Goal: Communication & Community: Answer question/provide support

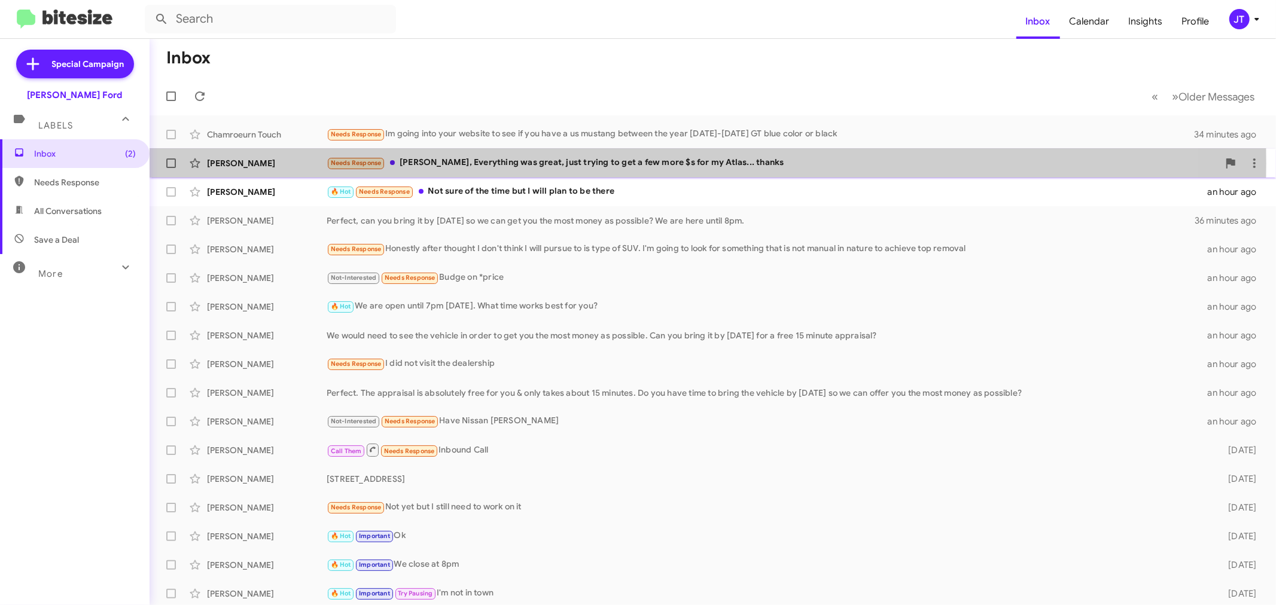
click at [548, 163] on div "Needs Response [PERSON_NAME], Everything was great, just trying to get a few mo…" at bounding box center [773, 163] width 892 height 14
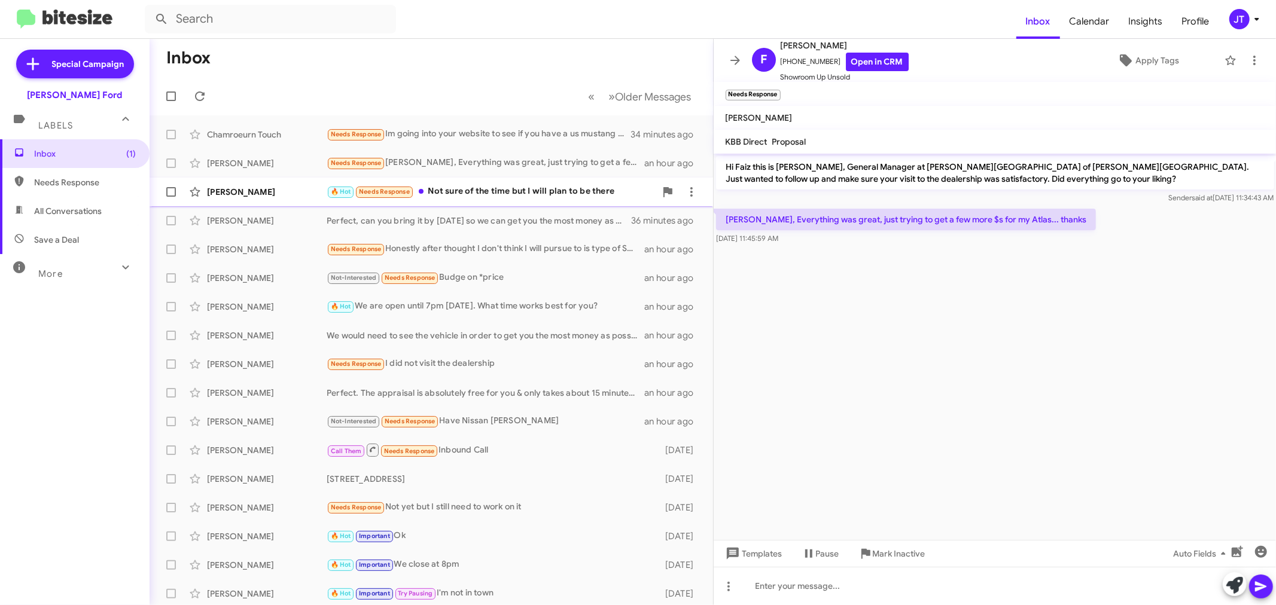
click at [470, 194] on div "🔥 Hot Needs Response Not sure of the time but I will plan to be there" at bounding box center [491, 192] width 329 height 14
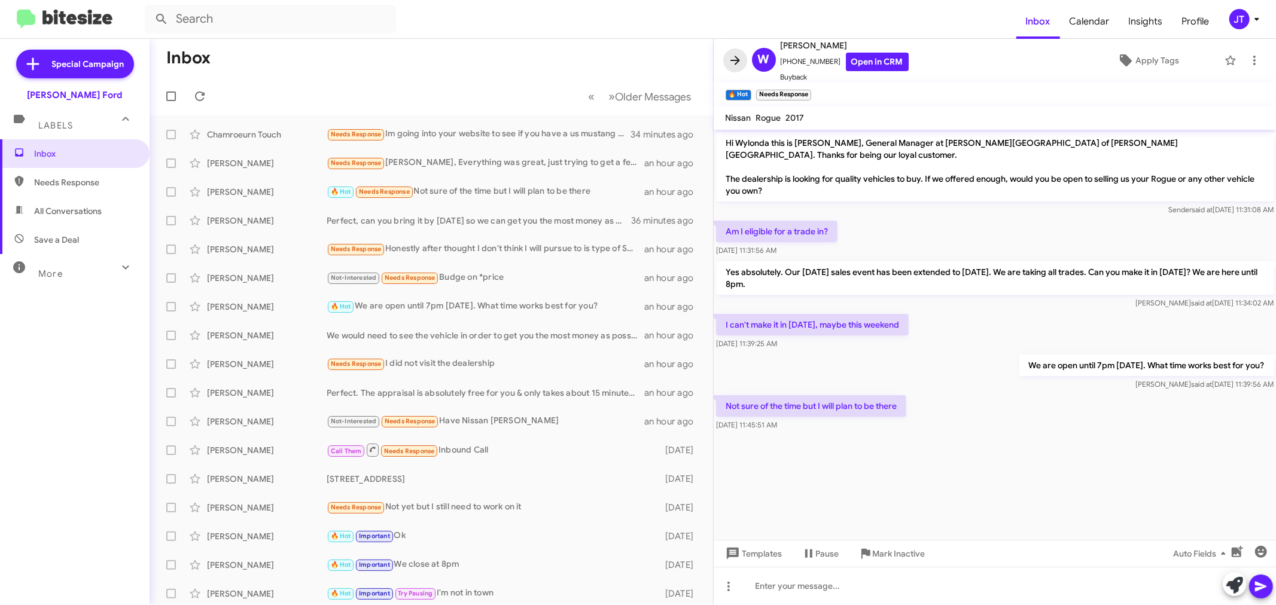
click at [737, 60] on icon at bounding box center [735, 60] width 14 height 14
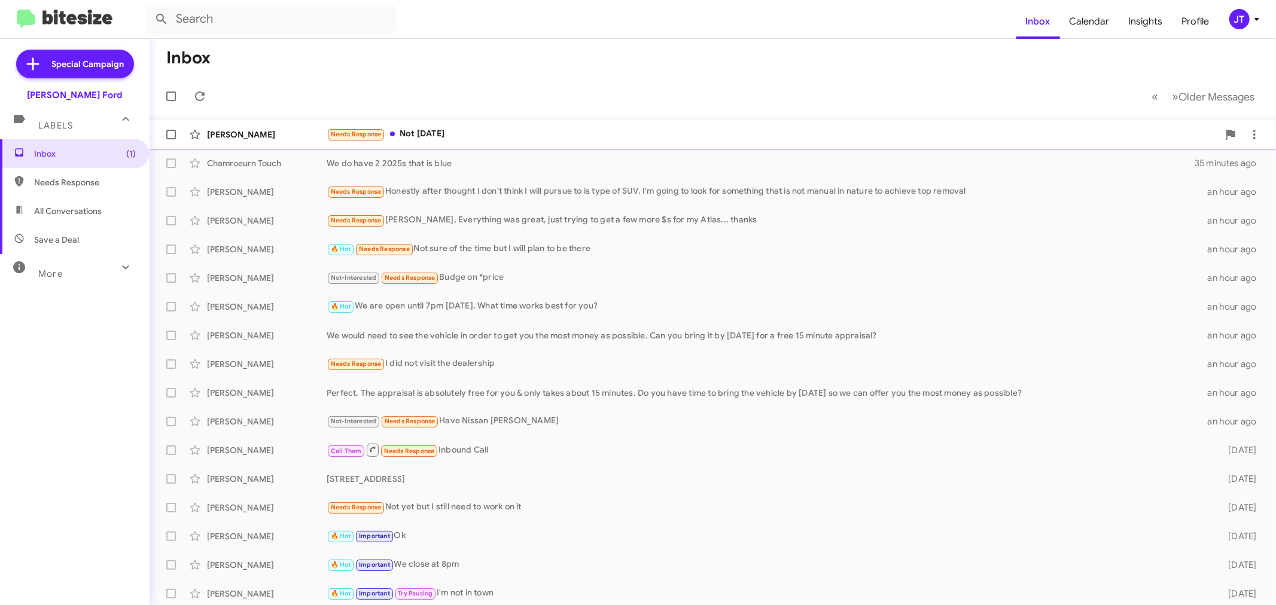
click at [544, 135] on div "Needs Response Not [DATE]" at bounding box center [773, 134] width 892 height 14
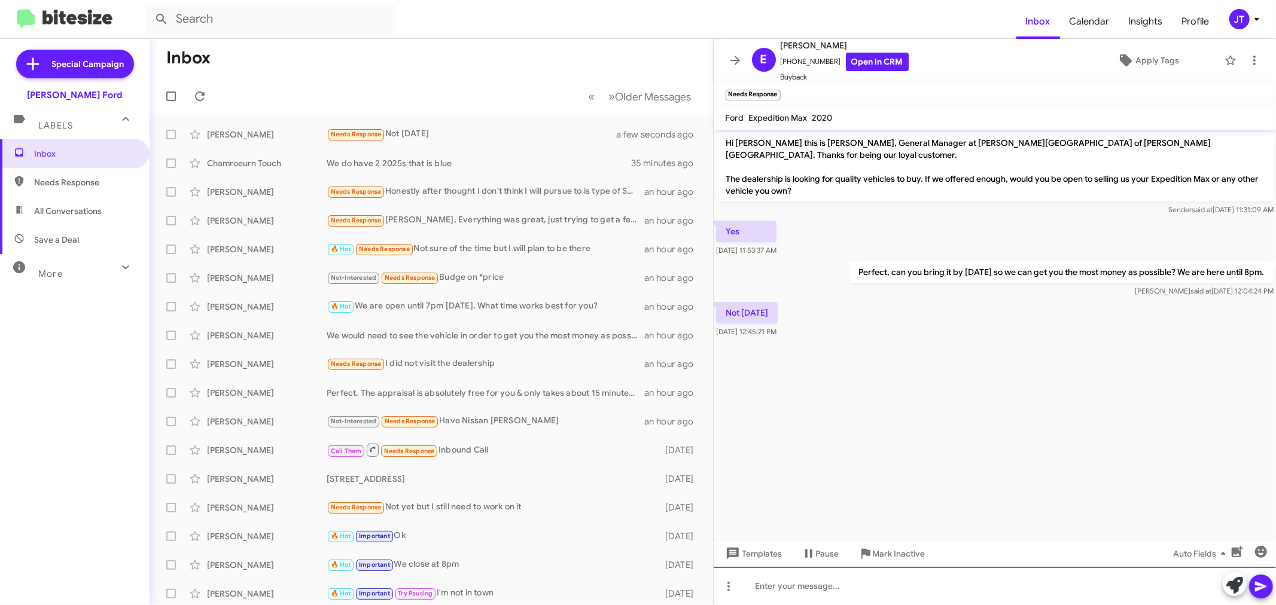
click at [913, 585] on div at bounding box center [995, 586] width 563 height 38
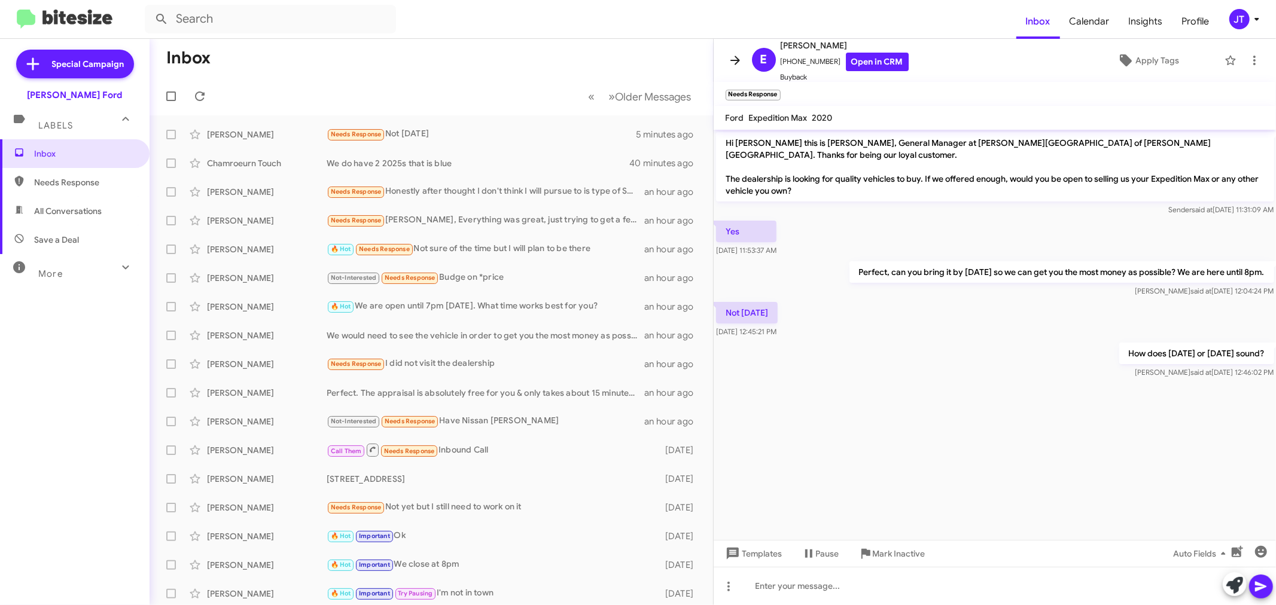
click at [732, 58] on icon at bounding box center [735, 60] width 14 height 14
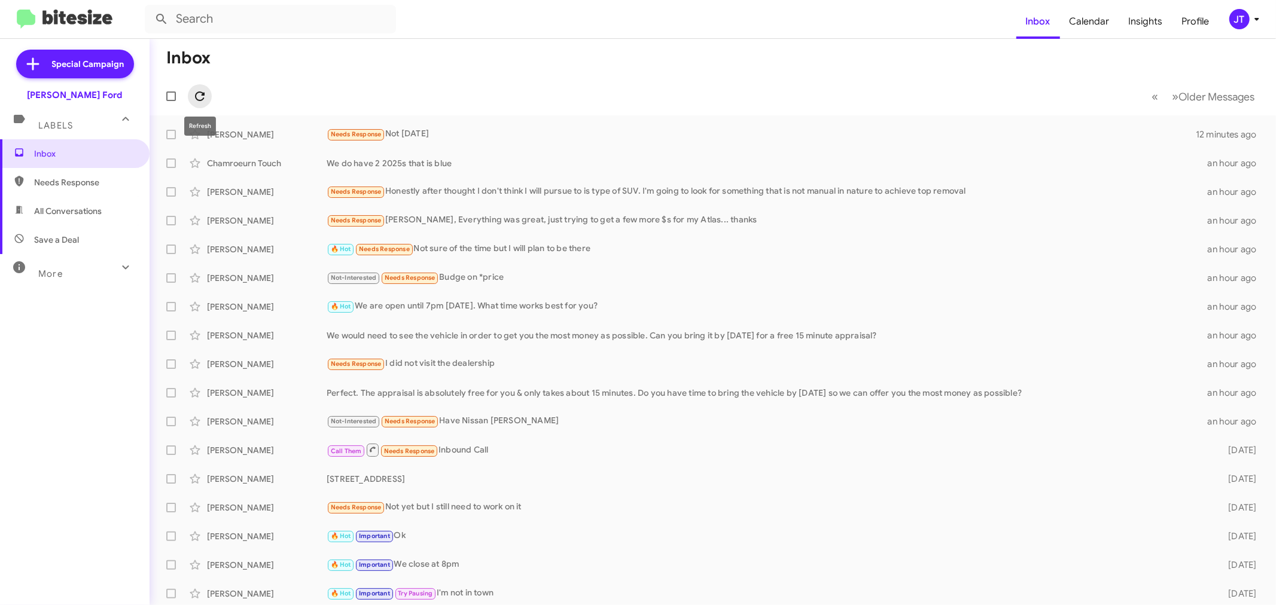
click at [202, 96] on icon at bounding box center [200, 96] width 14 height 14
